Goal: Information Seeking & Learning: Learn about a topic

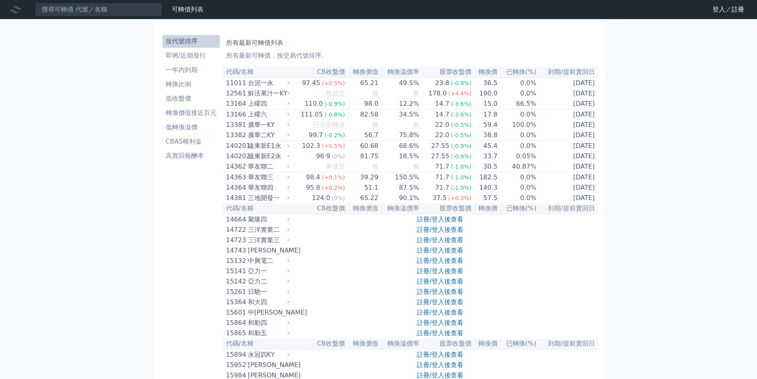
click at [429, 223] on link "註冊/登入後查看" at bounding box center [440, 219] width 46 height 8
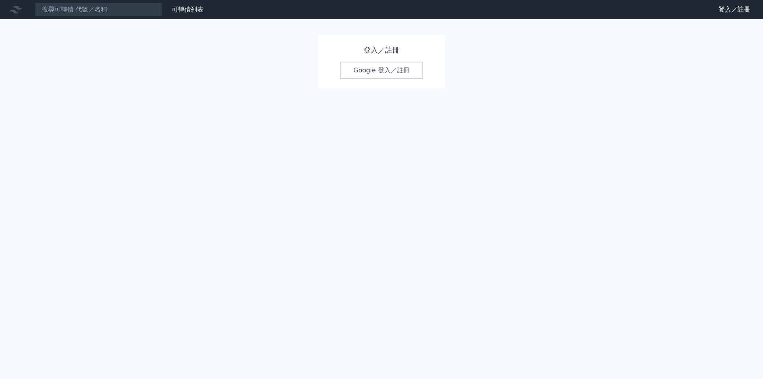
click at [408, 67] on link "Google 登入／註冊" at bounding box center [381, 70] width 83 height 17
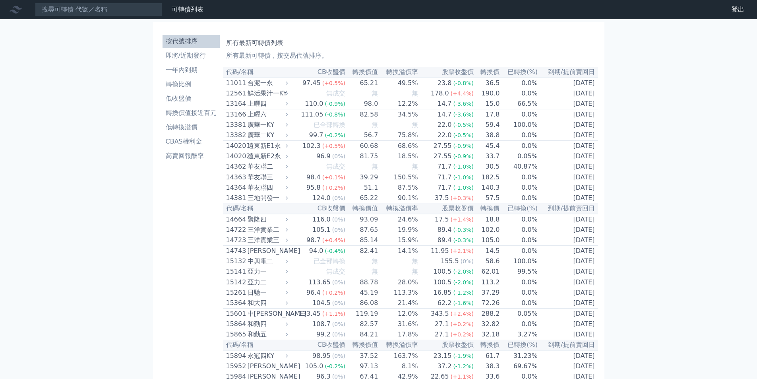
scroll to position [2736, 0]
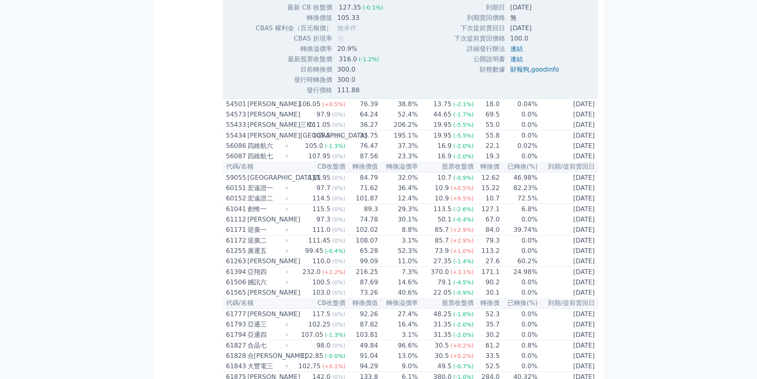
scroll to position [2895, 0]
